Goal: Check status: Check status

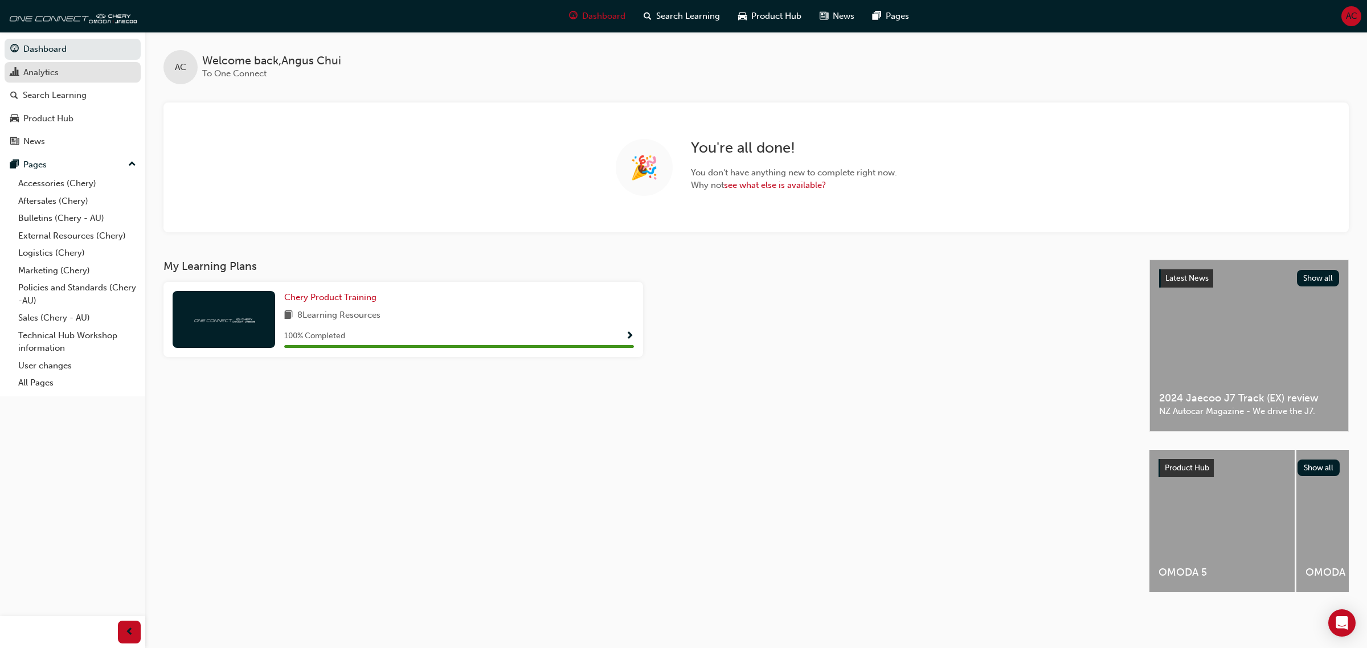
click at [17, 68] on span "chart-icon" at bounding box center [14, 73] width 9 height 10
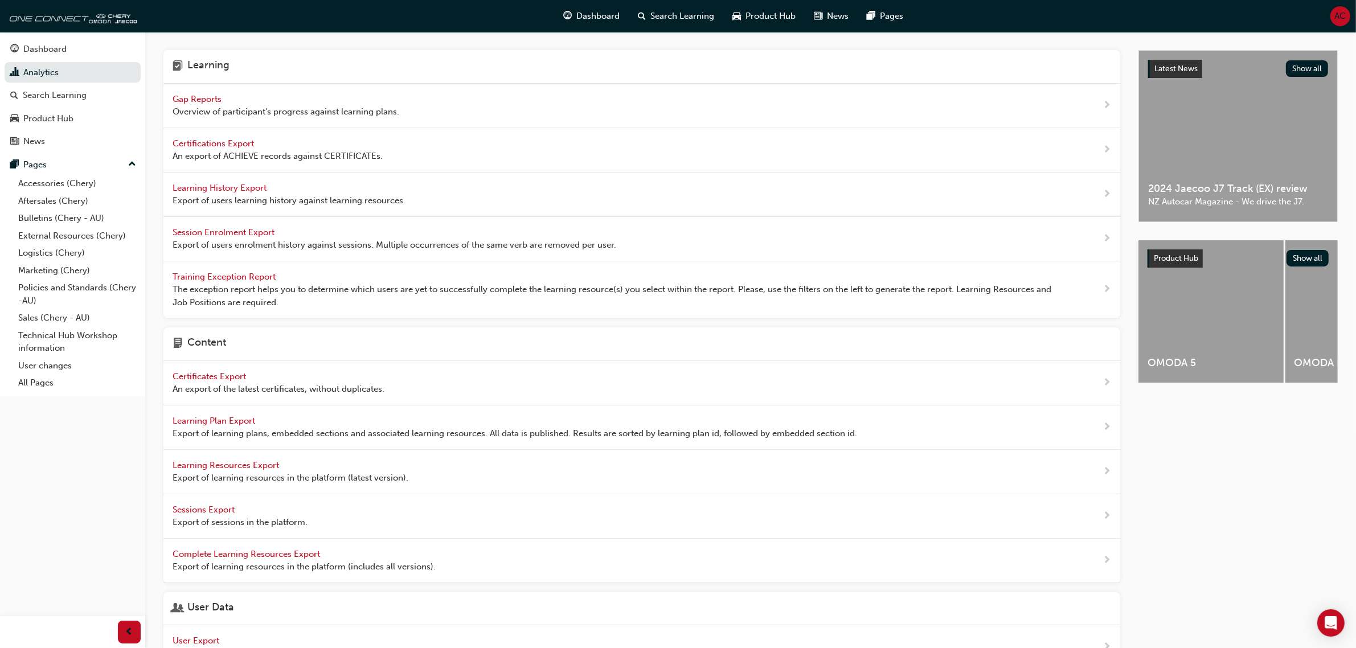
click at [211, 98] on span "Gap Reports" at bounding box center [198, 99] width 51 height 10
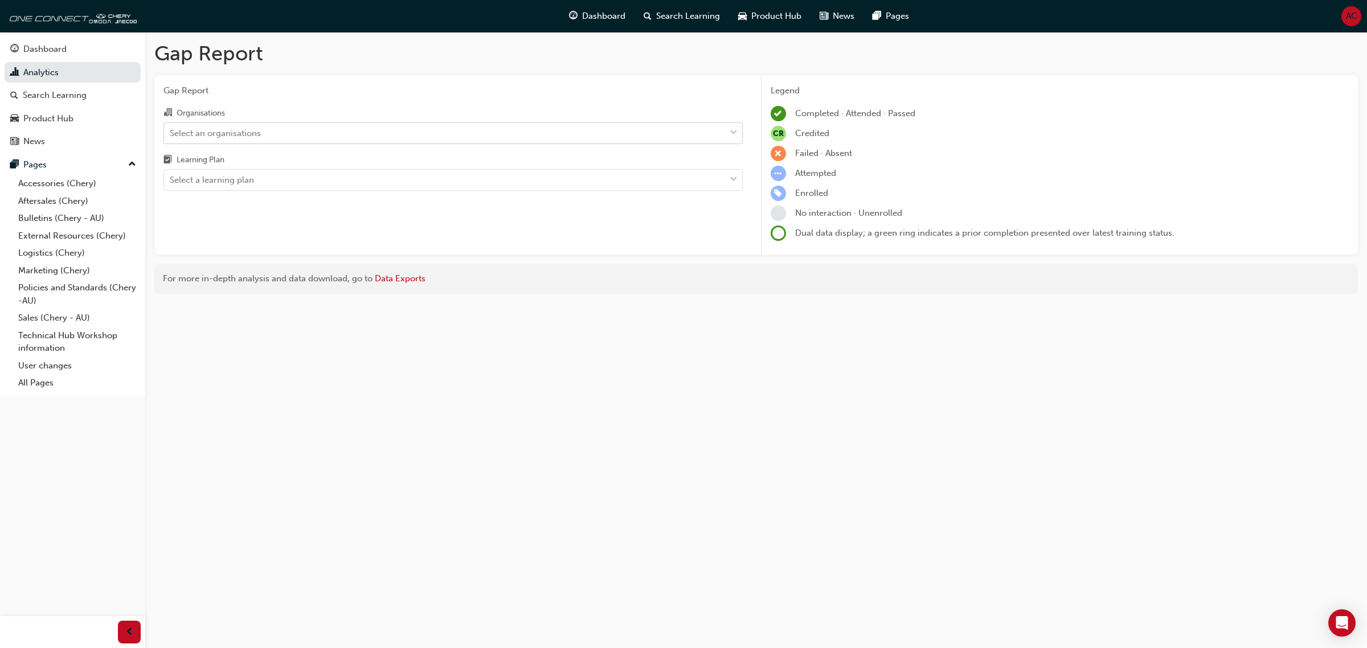
click at [383, 132] on div "Select an organisations" at bounding box center [444, 133] width 561 height 20
click at [171, 132] on input "Organisations Select an organisations" at bounding box center [170, 133] width 1 height 10
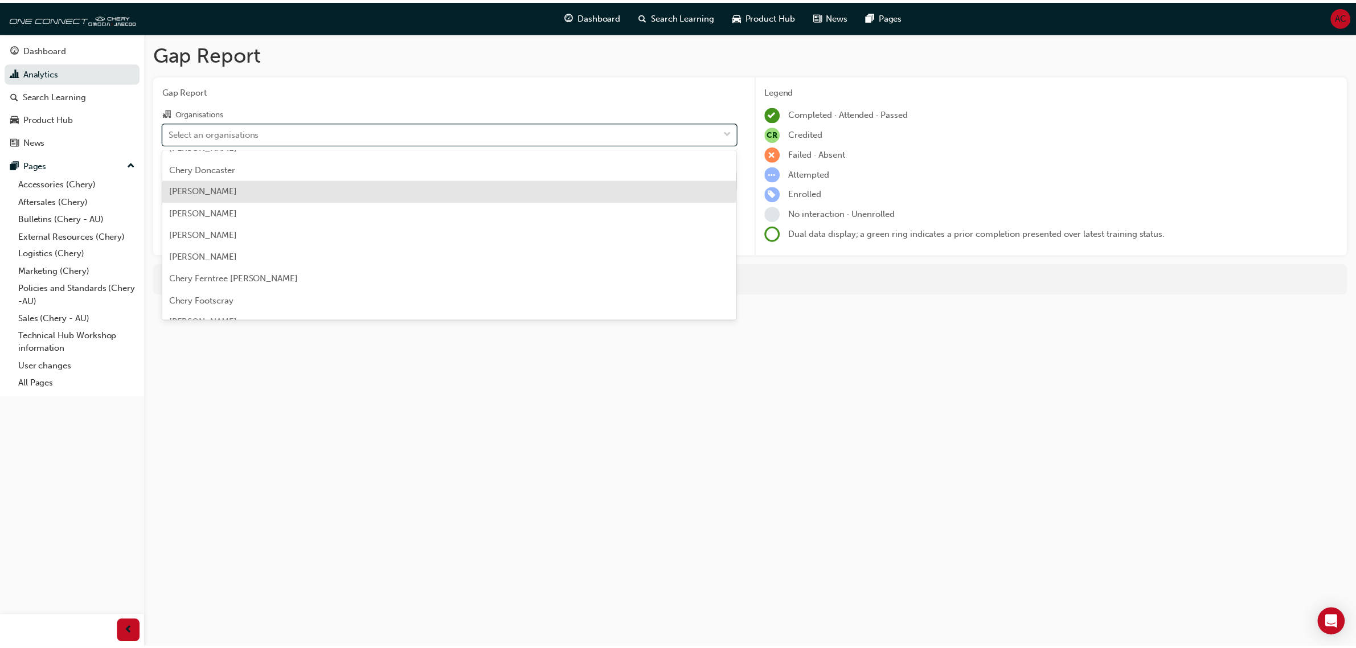
scroll to position [641, 0]
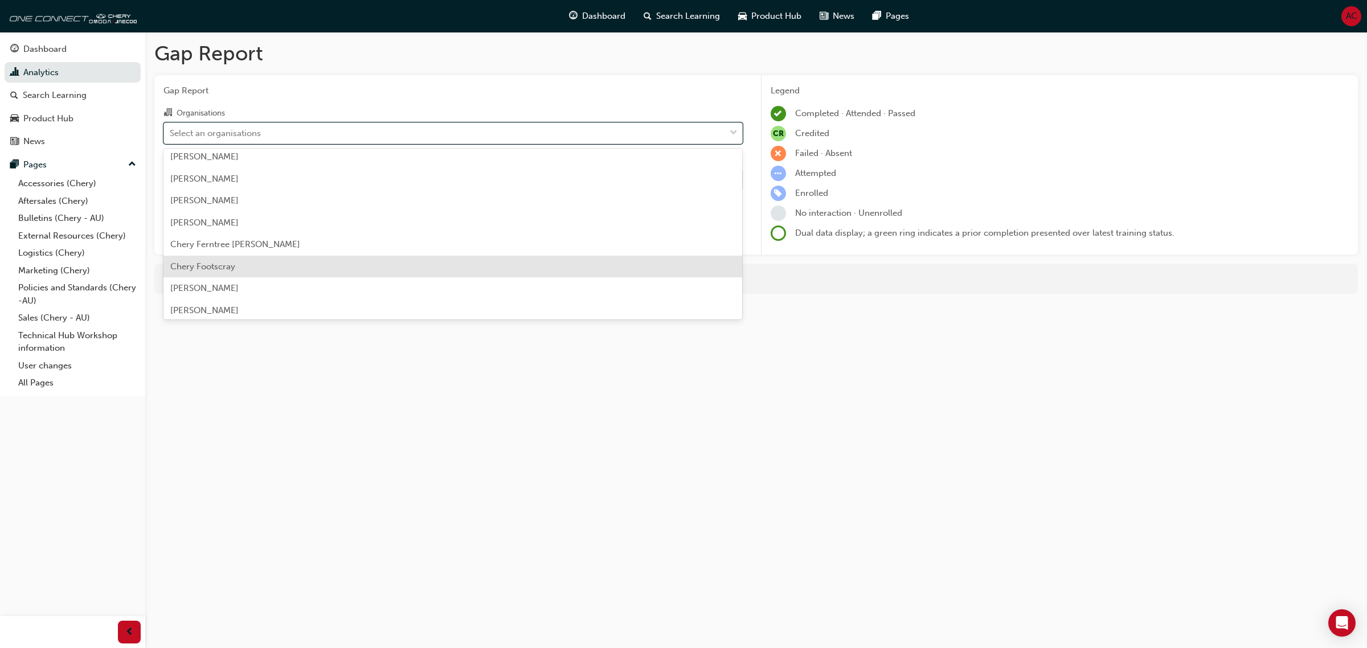
click at [365, 269] on div "Chery Footscray" at bounding box center [452, 267] width 579 height 22
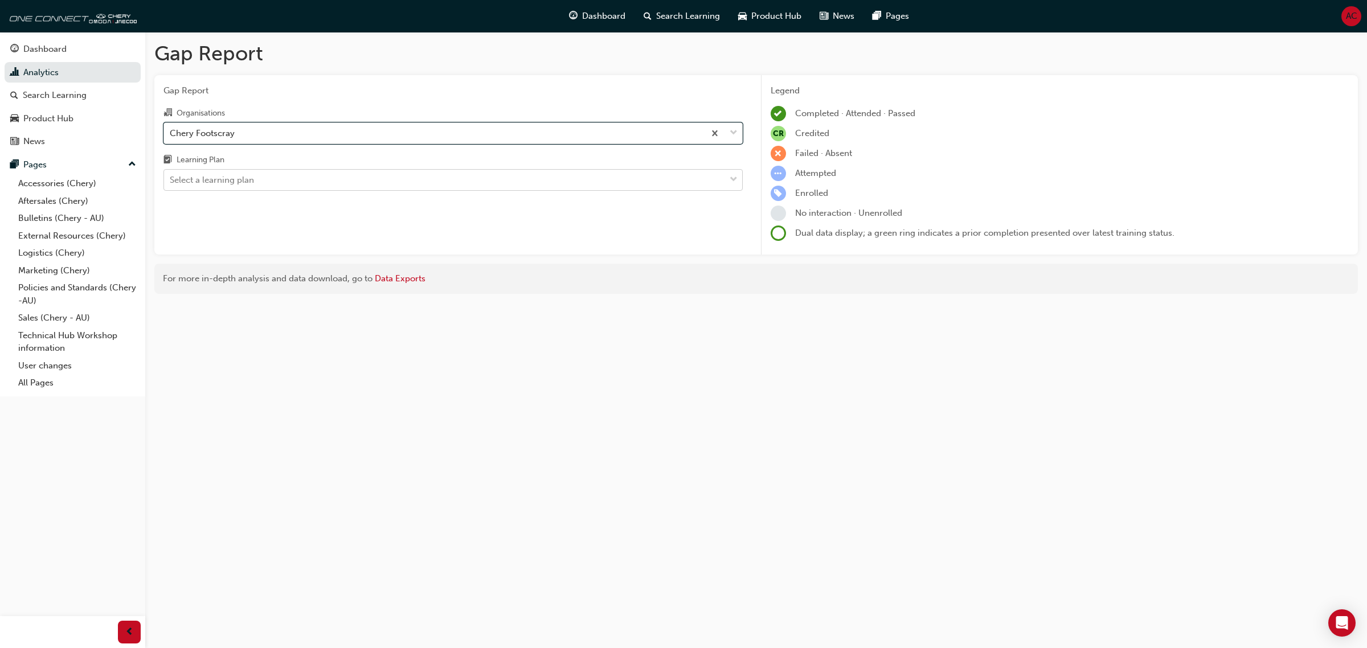
click at [395, 174] on div "Select a learning plan" at bounding box center [444, 180] width 561 height 20
click at [171, 175] on input "Learning Plan Select a learning plan" at bounding box center [170, 180] width 1 height 10
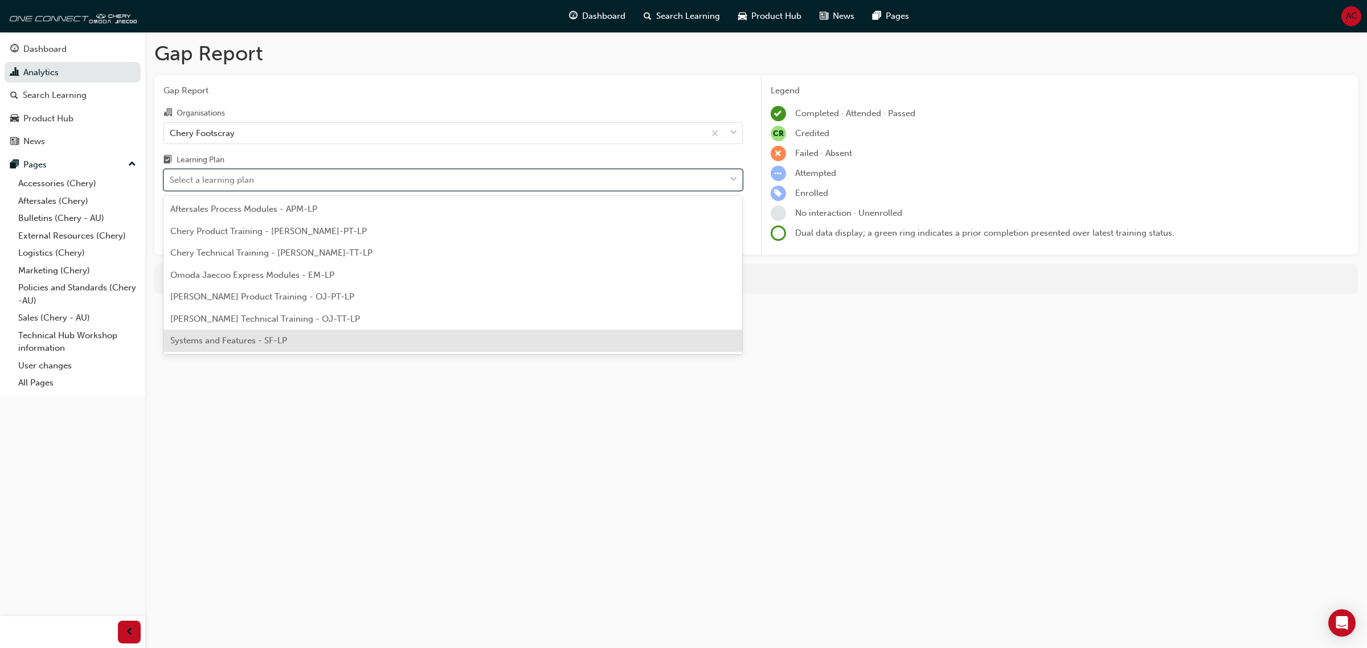
click at [396, 333] on div "Systems and Features - SF-LP" at bounding box center [452, 341] width 579 height 22
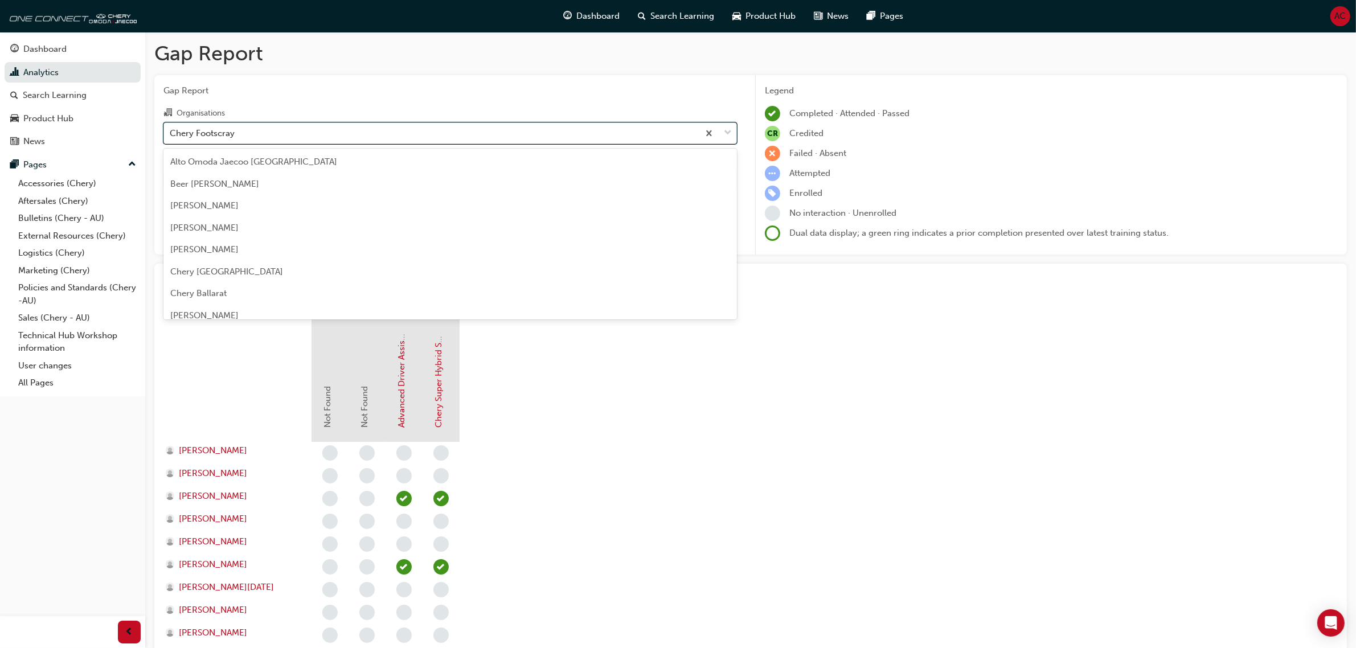
click at [330, 129] on div "Chery Footscray" at bounding box center [431, 133] width 535 height 20
click at [171, 129] on input "Organisations option Chery Footscray, selected. option Chery Footscray focused,…" at bounding box center [170, 133] width 1 height 10
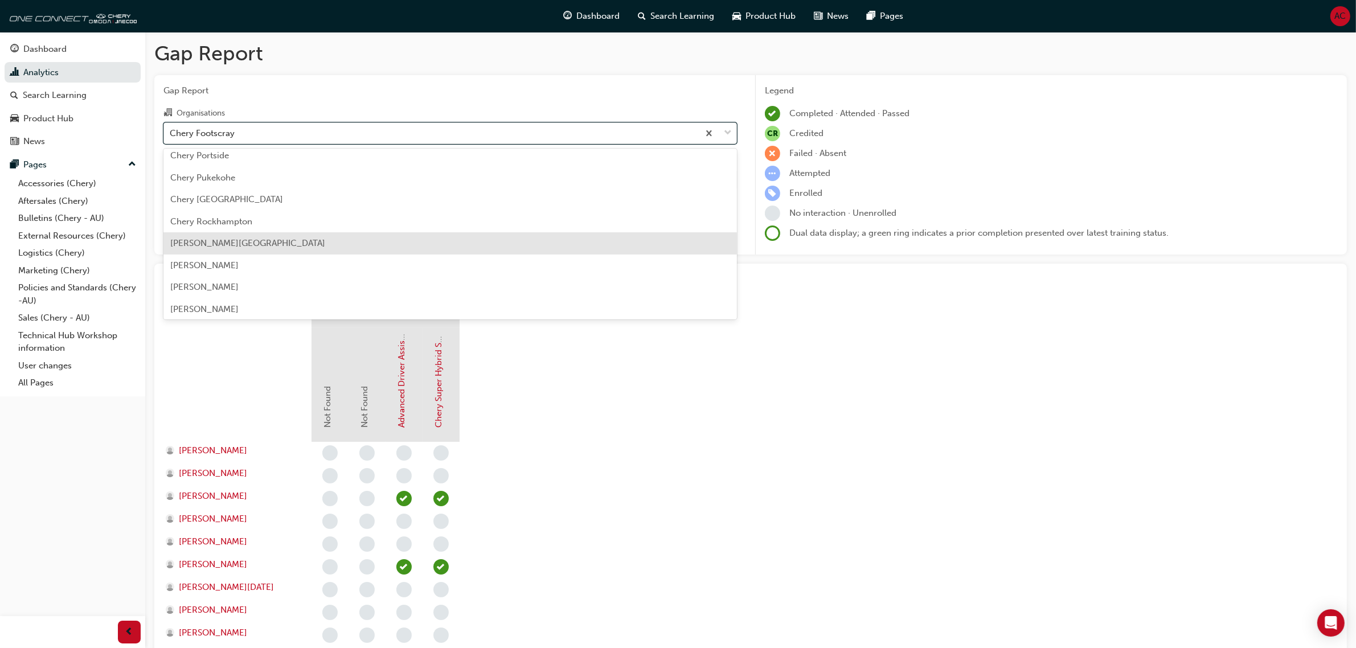
scroll to position [1744, 0]
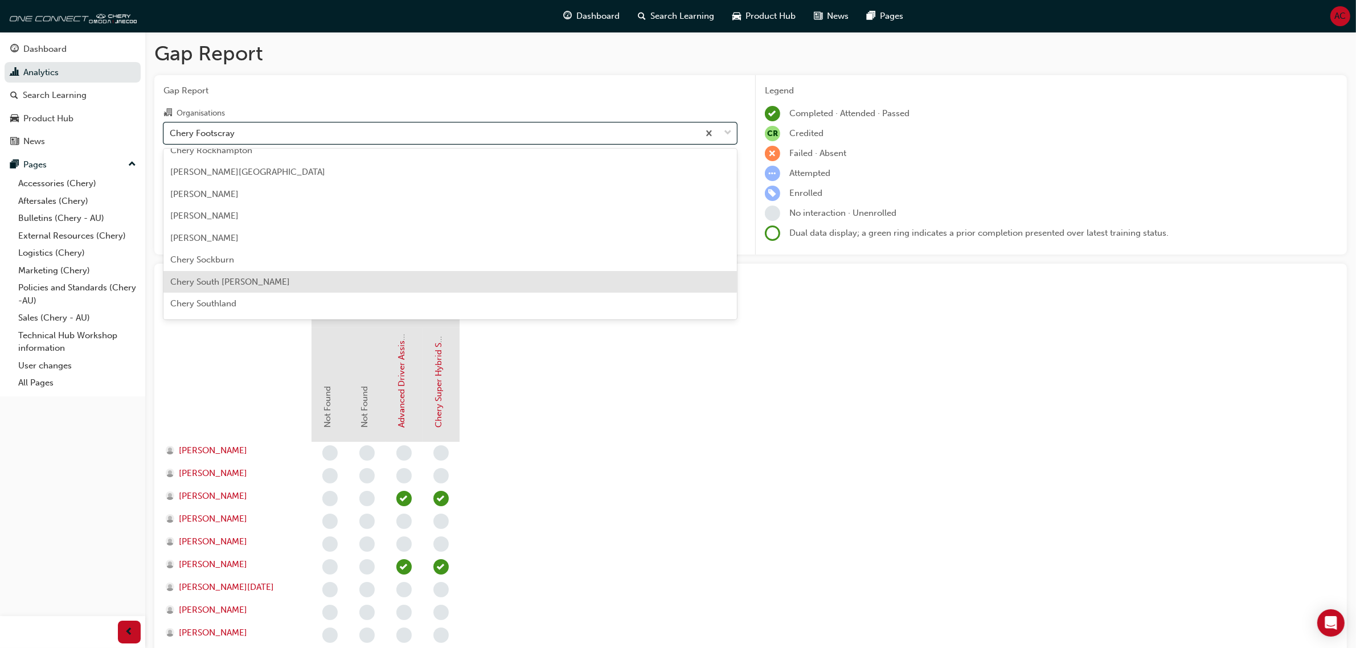
click at [351, 278] on div "Chery South [PERSON_NAME]" at bounding box center [449, 282] width 573 height 22
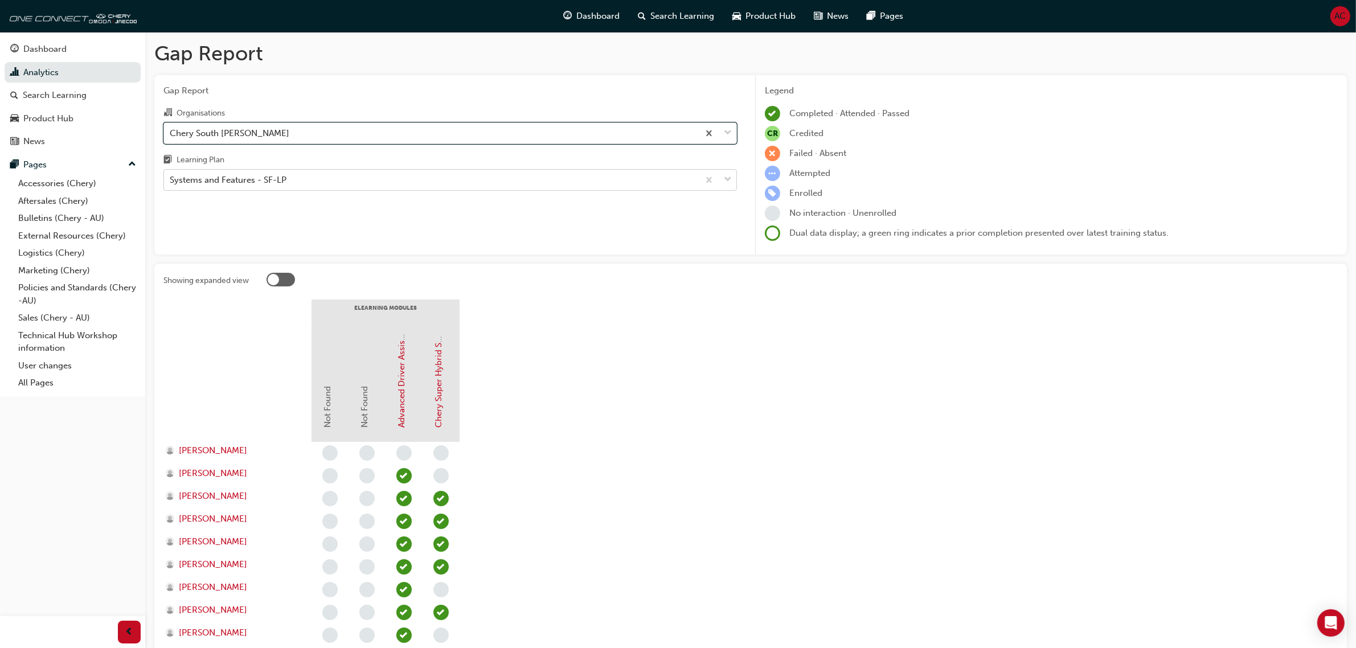
click at [474, 187] on div "Systems and Features - SF-LP" at bounding box center [431, 180] width 535 height 20
click at [171, 185] on input "Learning Plan Systems and Features - SF-LP" at bounding box center [170, 180] width 1 height 10
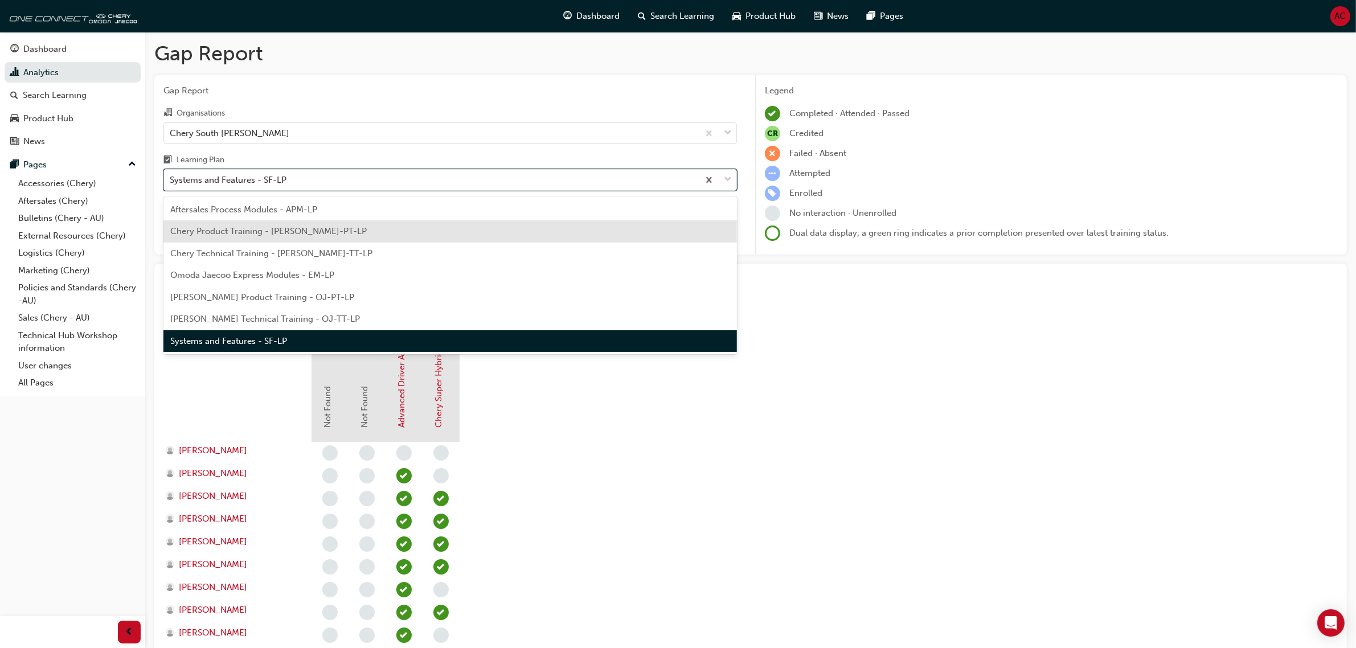
click at [452, 234] on div "Chery Product Training - [PERSON_NAME]-PT-LP" at bounding box center [449, 231] width 573 height 22
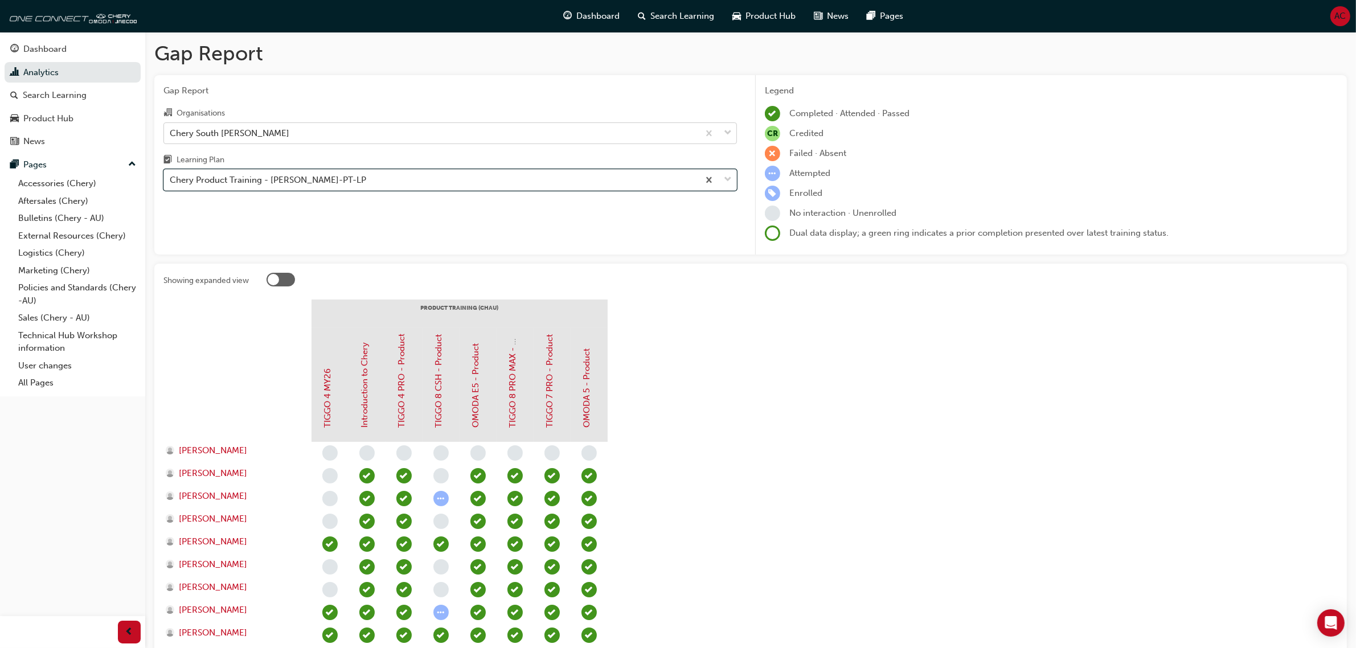
click at [311, 129] on div "Chery South [PERSON_NAME]" at bounding box center [431, 133] width 535 height 20
click at [171, 129] on input "Organisations Chery South [PERSON_NAME]" at bounding box center [170, 133] width 1 height 10
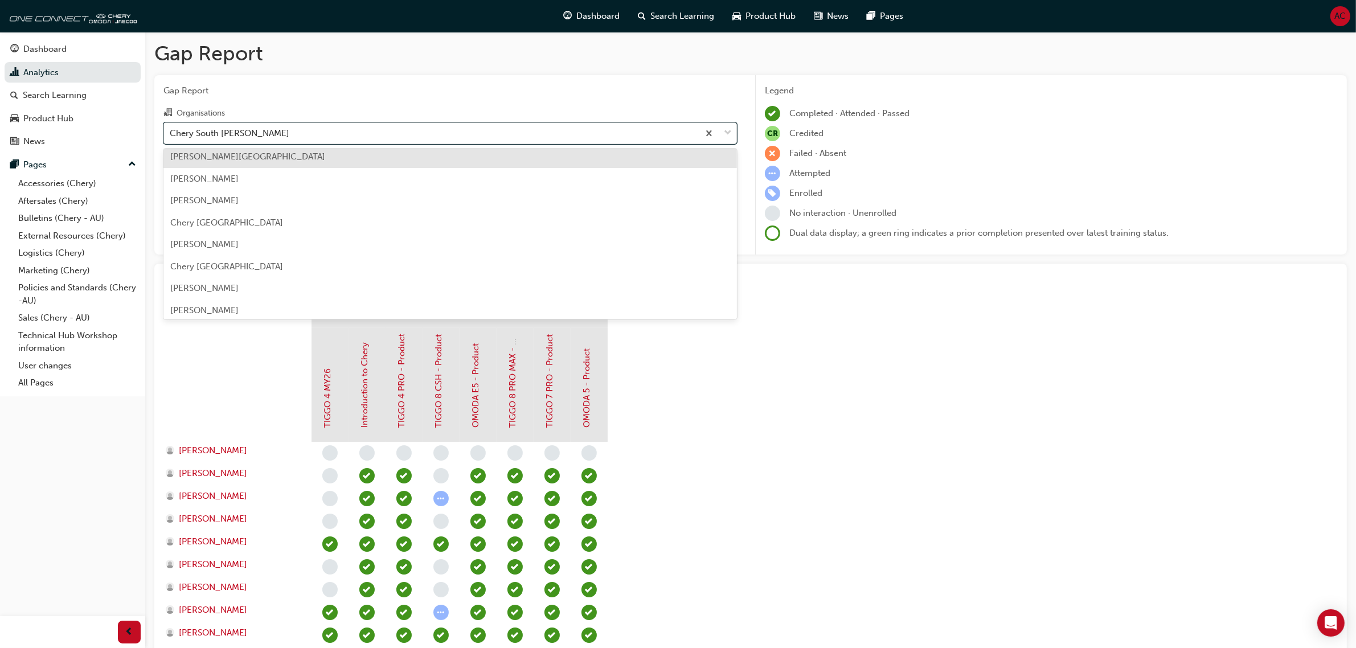
scroll to position [441, 0]
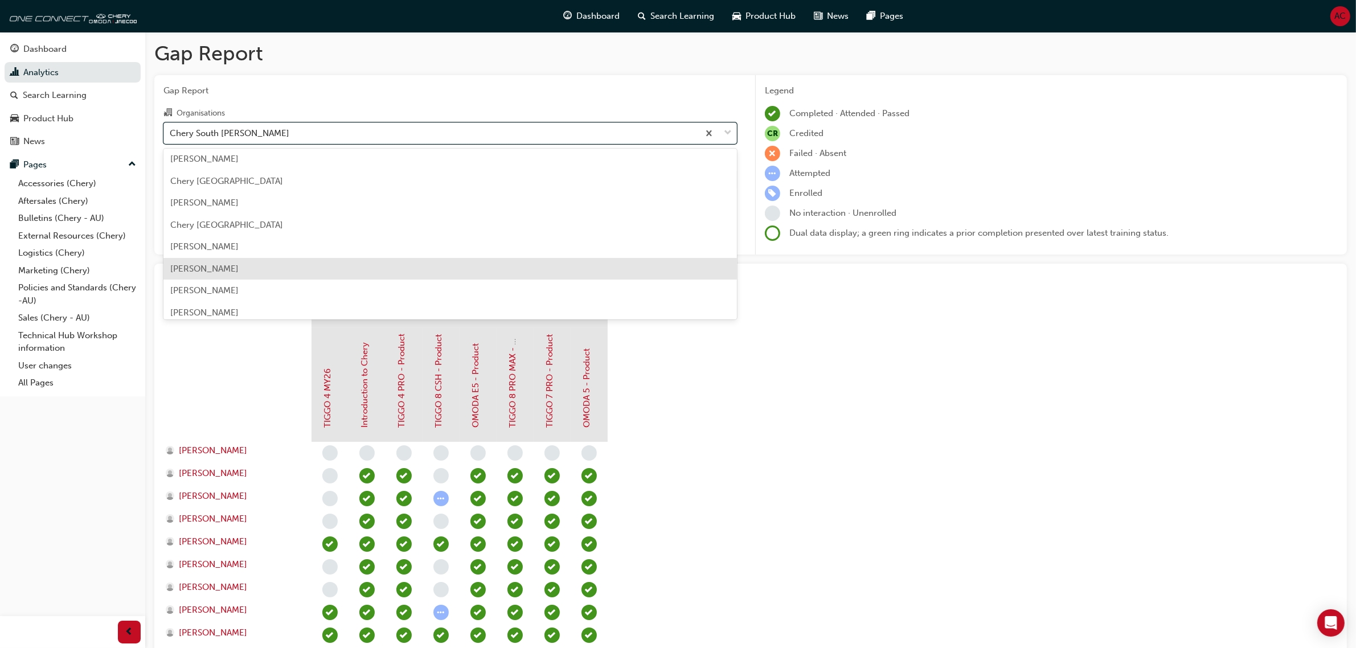
click at [293, 265] on div "[PERSON_NAME]" at bounding box center [449, 269] width 573 height 22
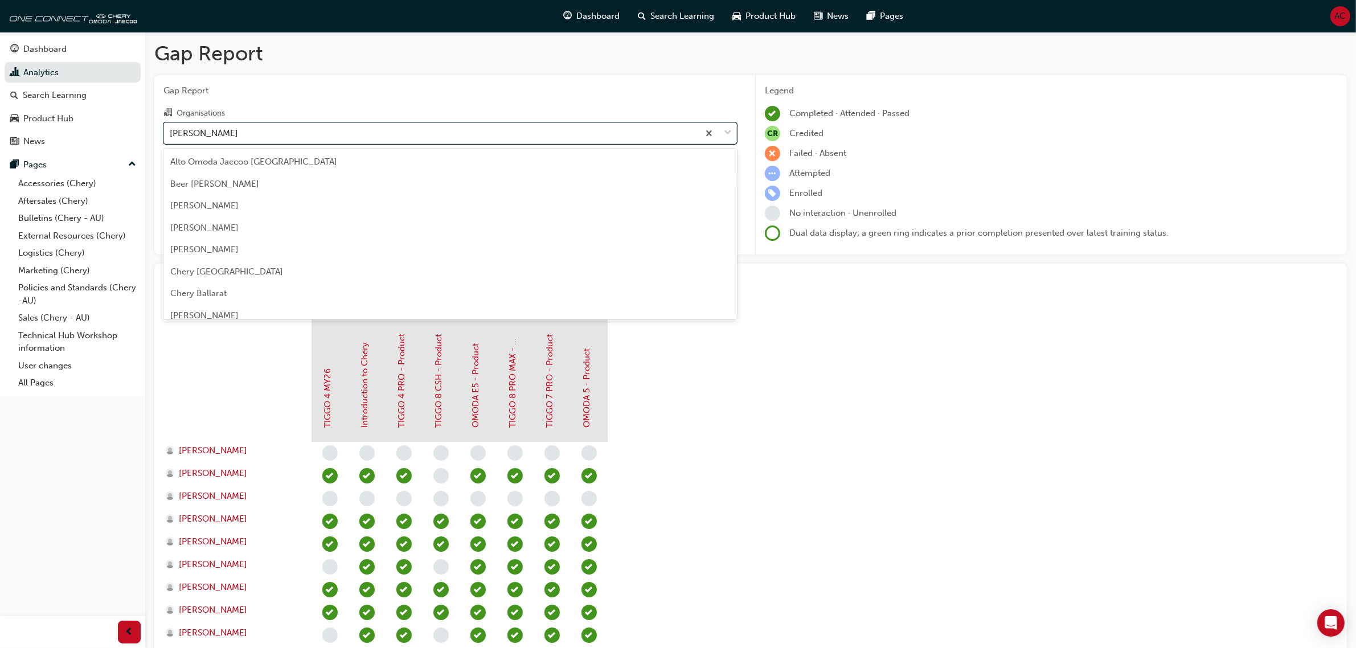
click at [454, 136] on div "[PERSON_NAME]" at bounding box center [431, 133] width 535 height 20
click at [171, 136] on input "Organisations option [PERSON_NAME], selected. option [PERSON_NAME] focused, 26 …" at bounding box center [170, 133] width 1 height 10
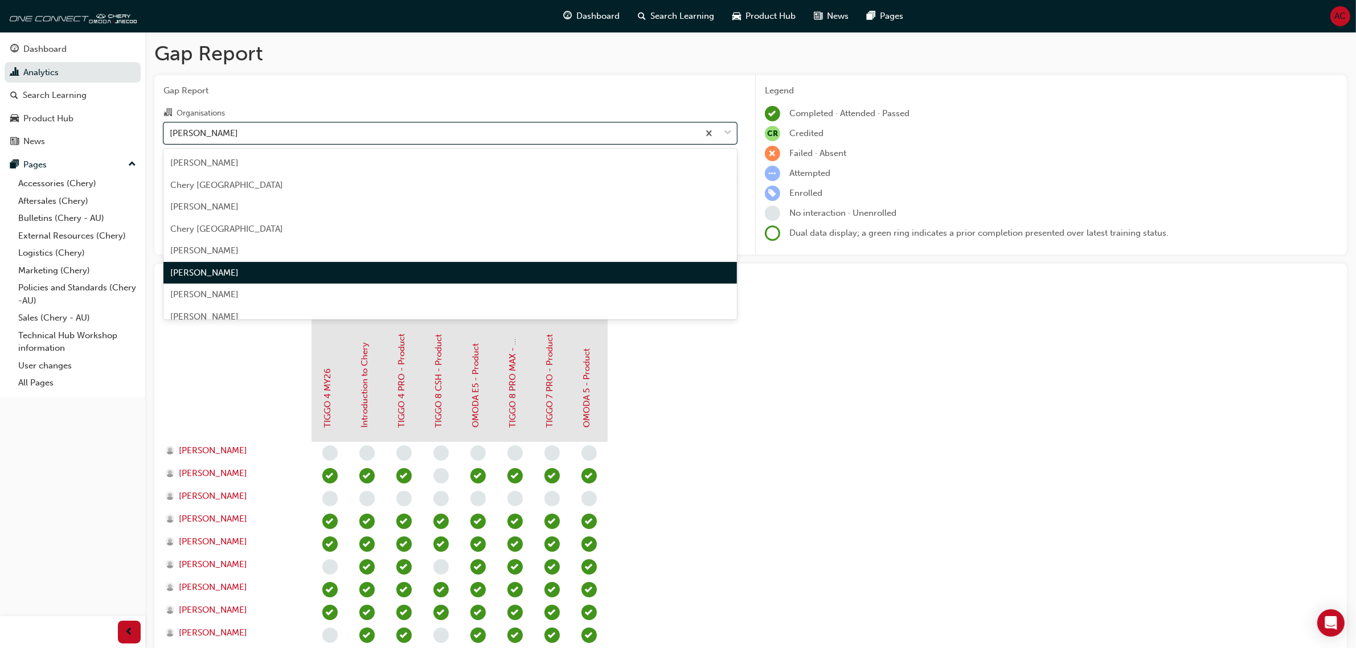
scroll to position [408, 0]
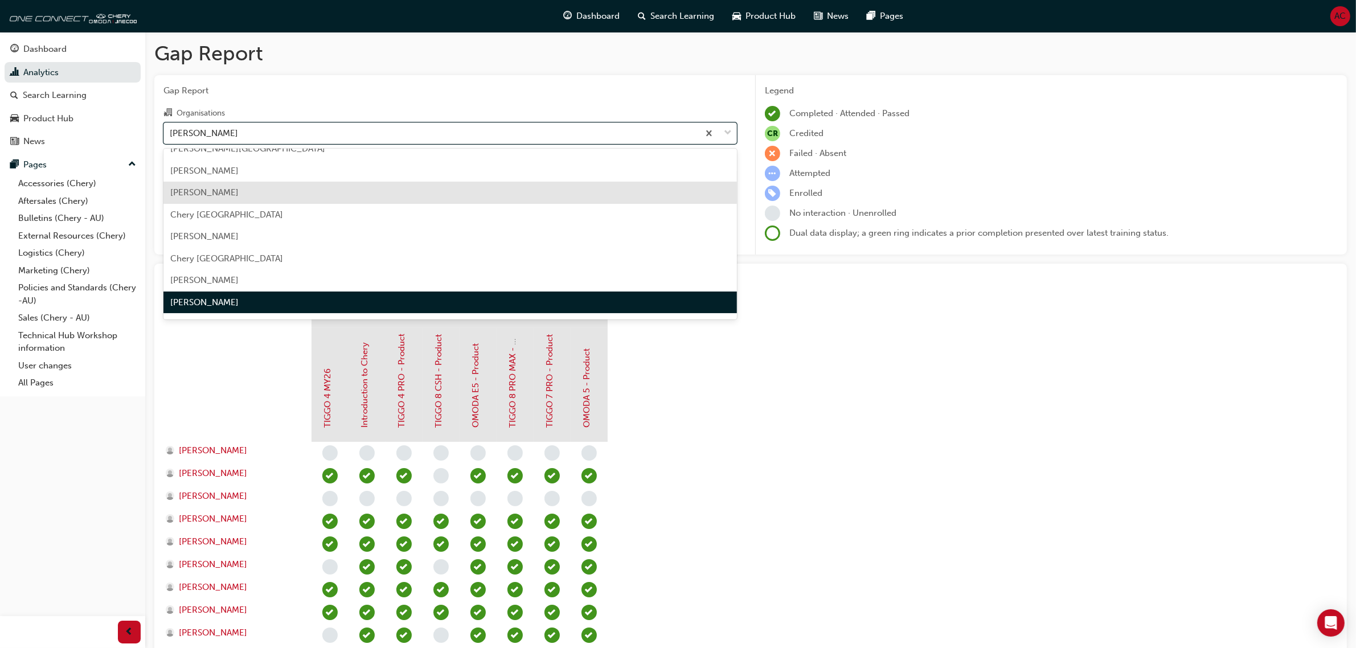
click at [376, 201] on div "[PERSON_NAME]" at bounding box center [449, 193] width 573 height 22
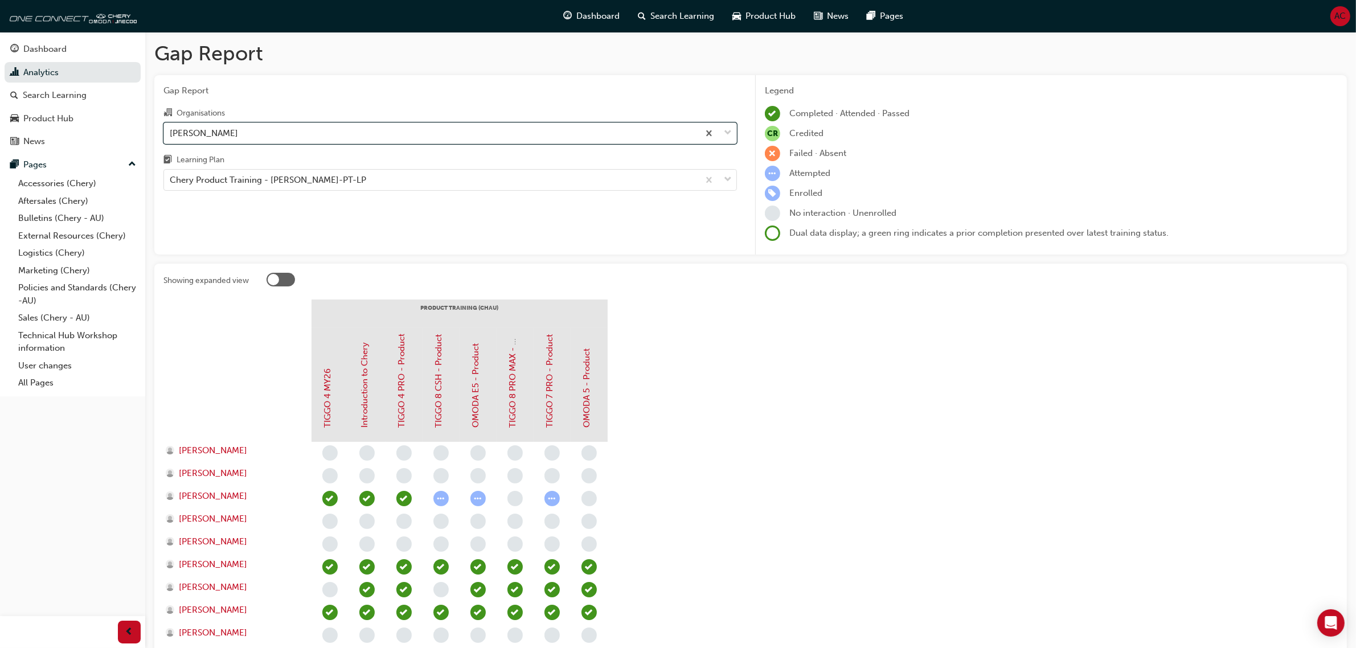
scroll to position [71, 0]
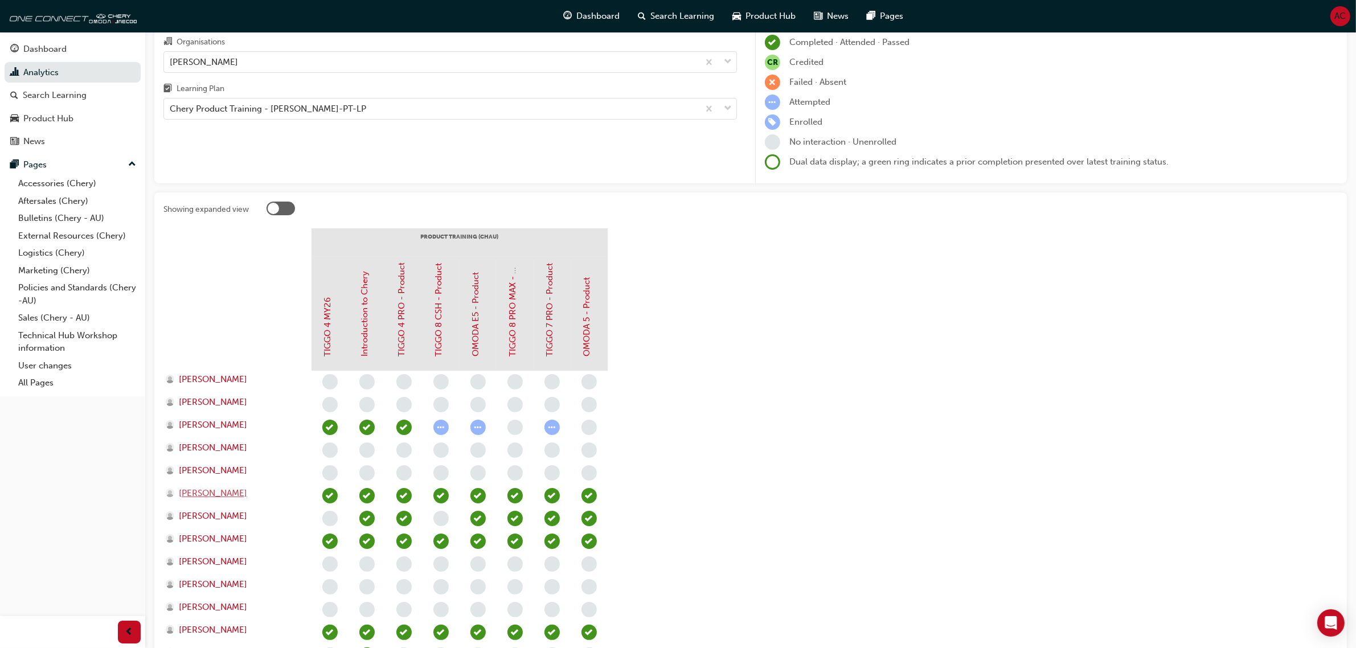
click at [203, 487] on span "[PERSON_NAME]" at bounding box center [213, 493] width 68 height 13
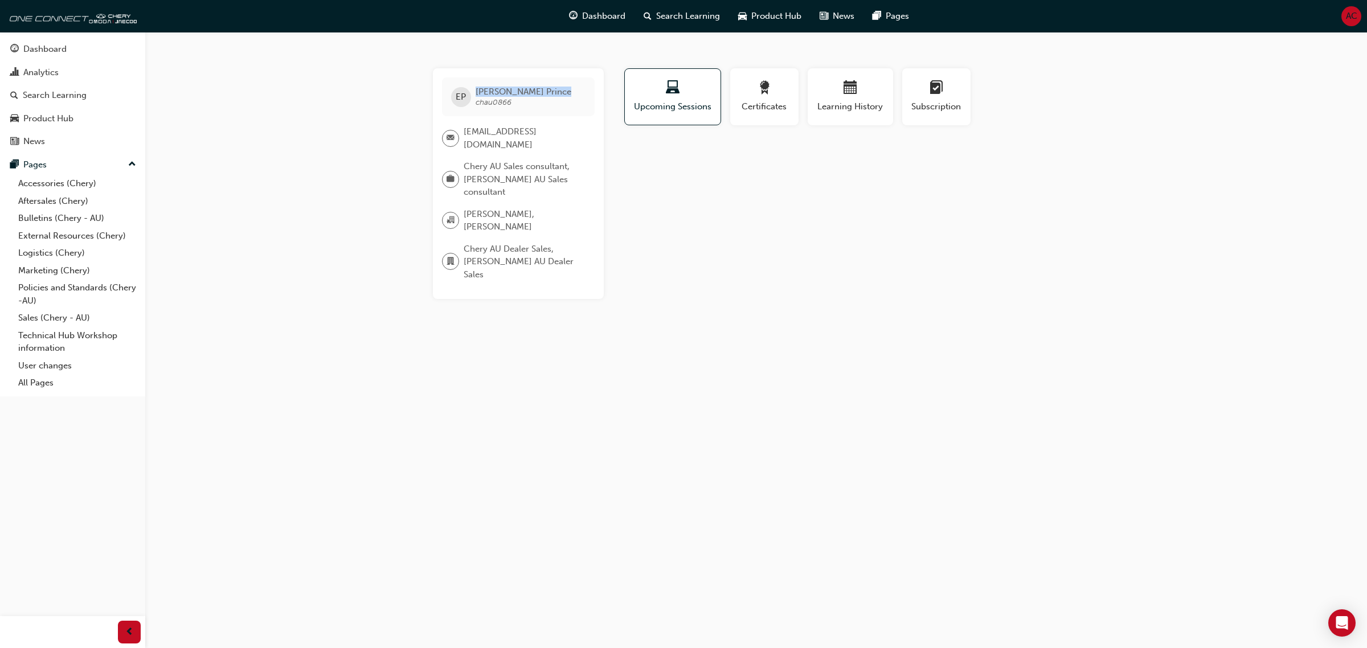
drag, startPoint x: 533, startPoint y: 93, endPoint x: 474, endPoint y: 92, distance: 59.2
click at [474, 92] on div "EP [PERSON_NAME] chau0866" at bounding box center [518, 96] width 153 height 39
copy span "[PERSON_NAME]"
drag, startPoint x: 518, startPoint y: 104, endPoint x: 476, endPoint y: 104, distance: 42.7
click at [476, 104] on div "EP [PERSON_NAME] chau0866" at bounding box center [518, 96] width 153 height 39
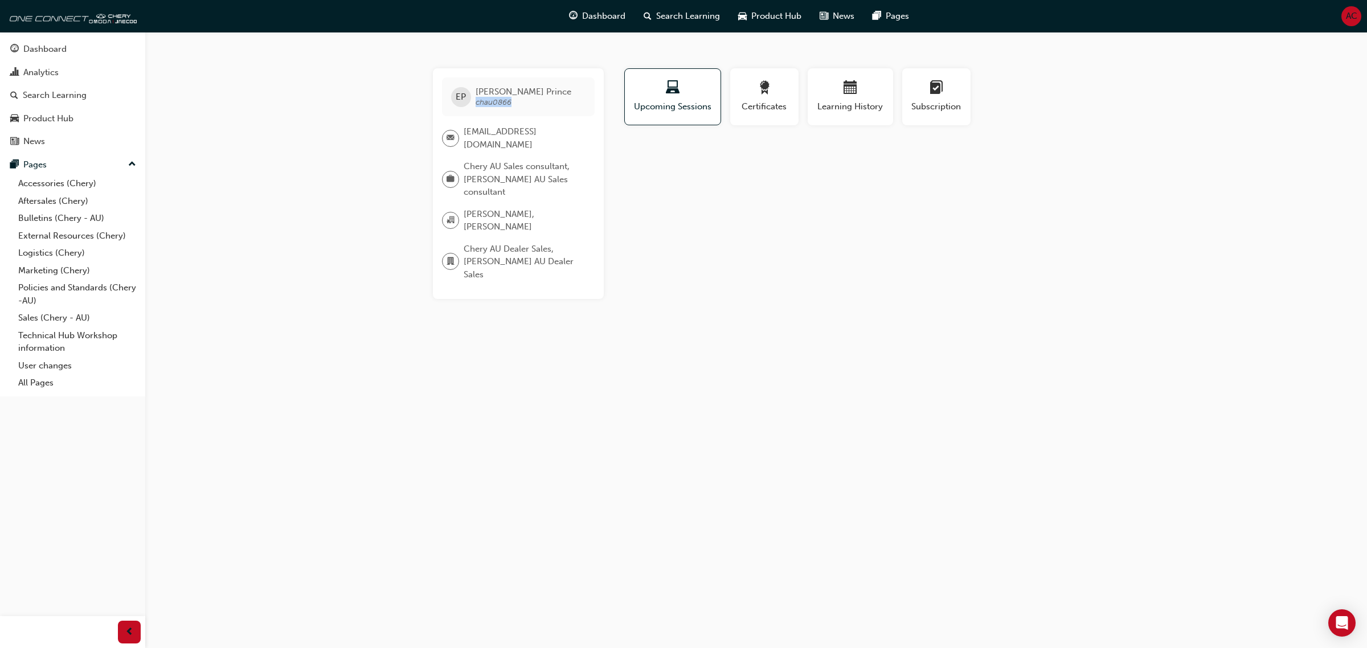
copy span "chau0866"
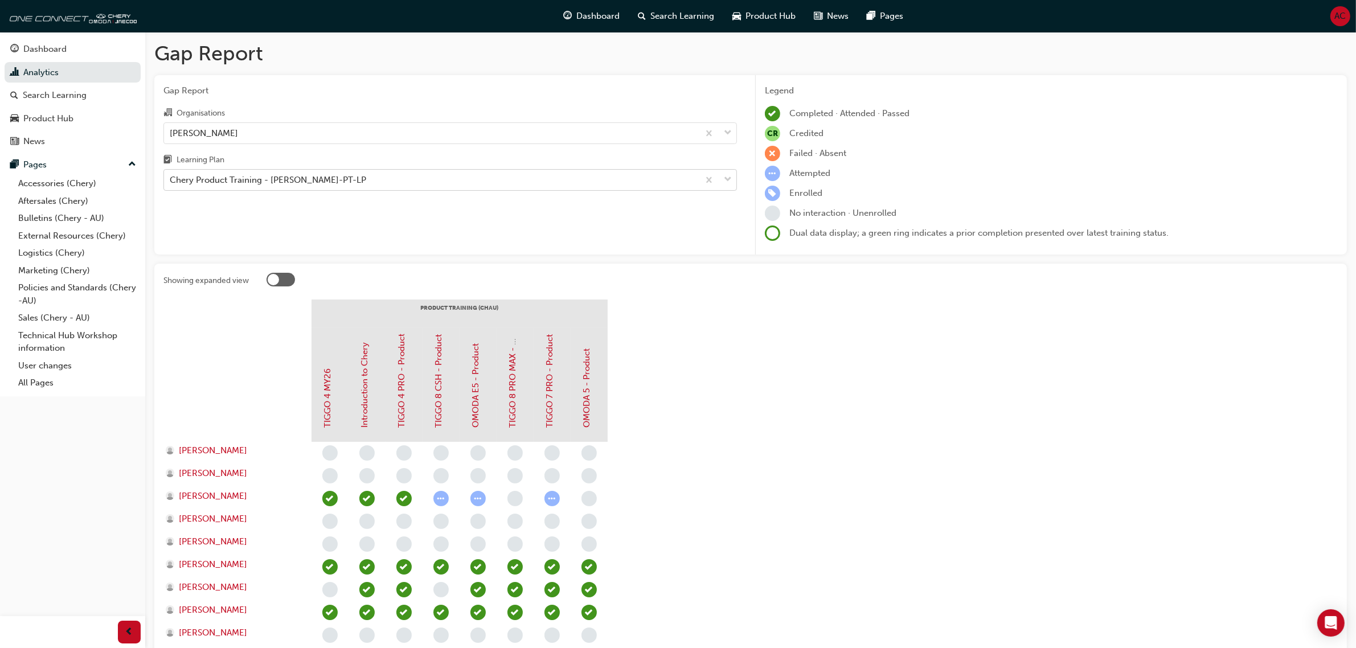
click at [445, 183] on div "Chery Product Training - [PERSON_NAME]-PT-LP" at bounding box center [431, 180] width 535 height 20
click at [171, 183] on input "Learning Plan Chery Product Training - [PERSON_NAME]-PT-LP" at bounding box center [170, 180] width 1 height 10
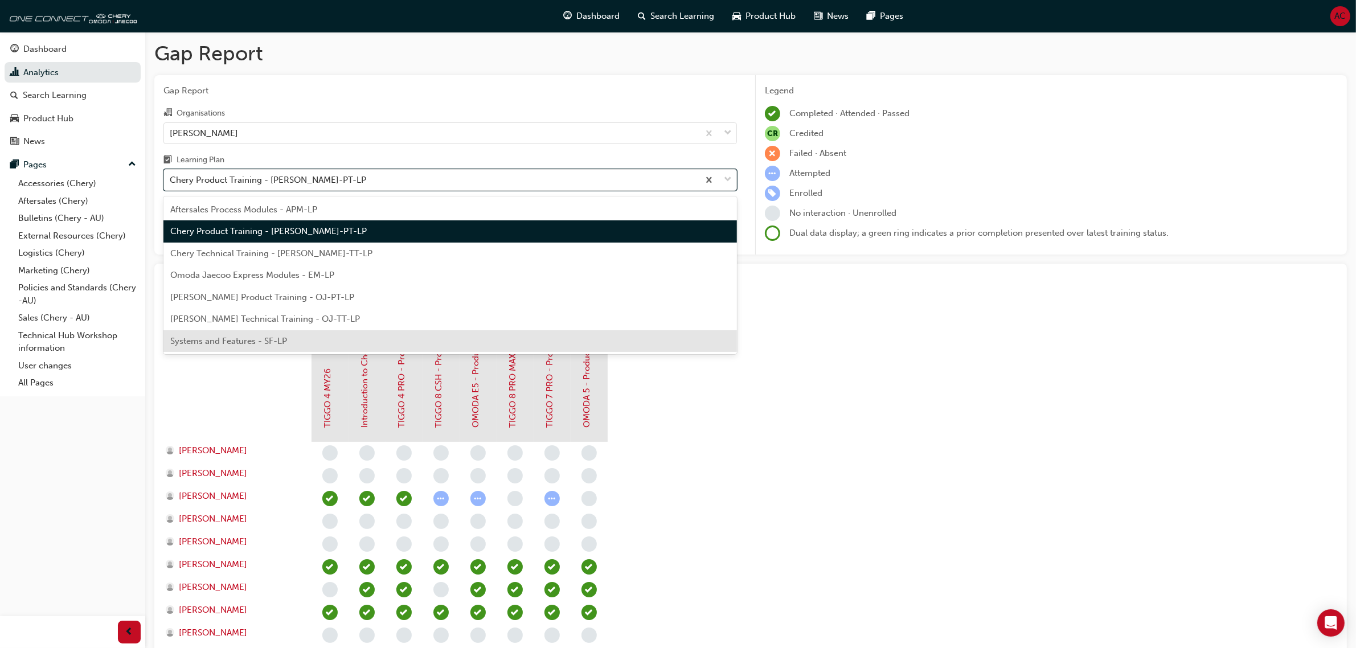
click at [425, 350] on div "Systems and Features - SF-LP" at bounding box center [449, 341] width 573 height 22
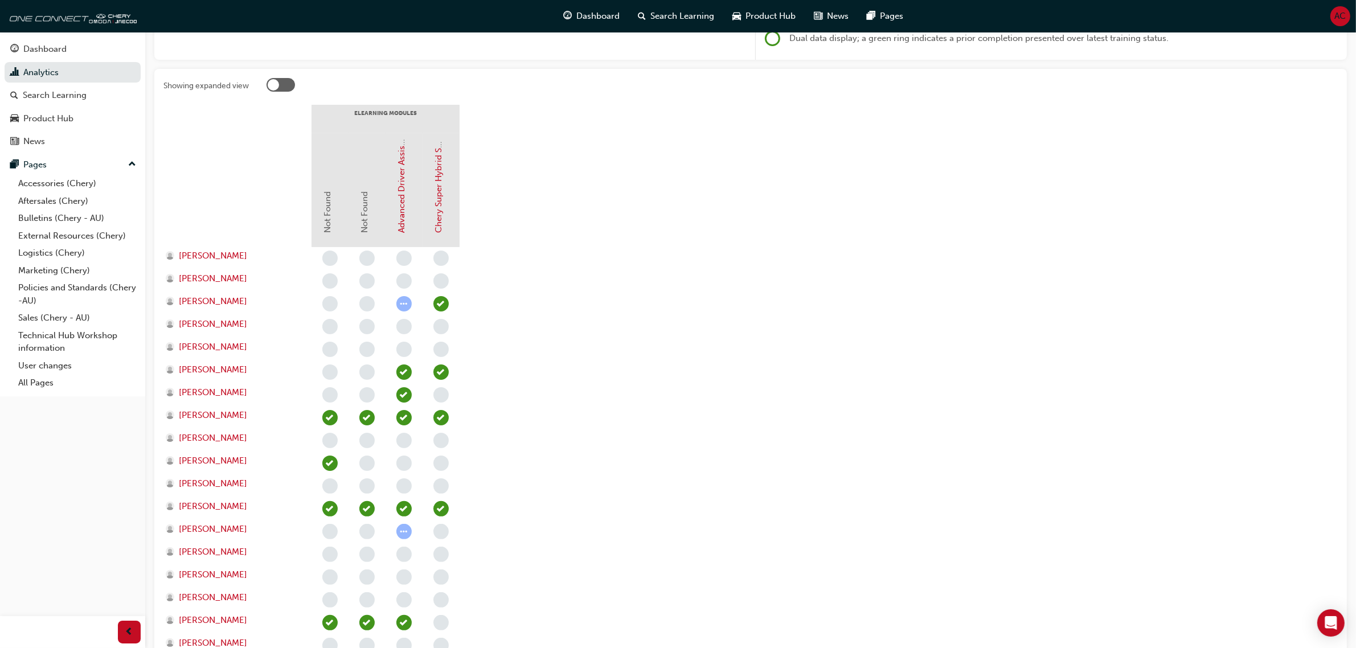
scroll to position [142, 0]
